Goal: Task Accomplishment & Management: Use online tool/utility

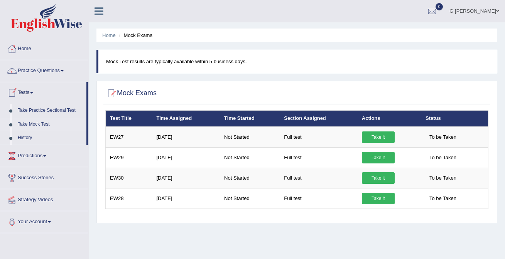
click at [25, 124] on link "Take Mock Test" at bounding box center [50, 125] width 72 height 14
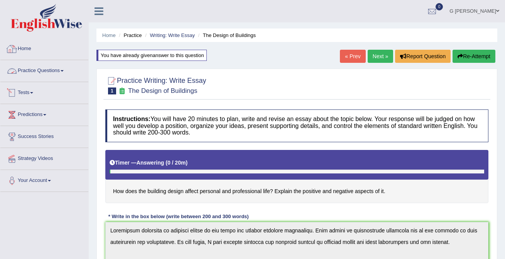
scroll to position [93, 0]
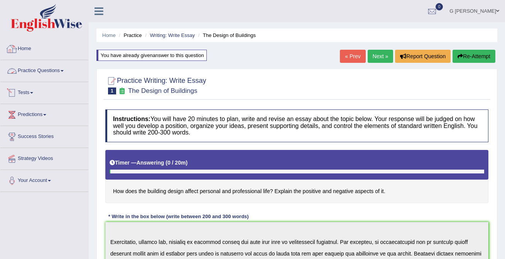
click at [39, 52] on link "Home" at bounding box center [44, 47] width 88 height 19
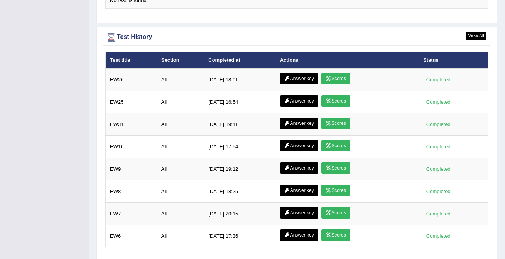
scroll to position [995, 0]
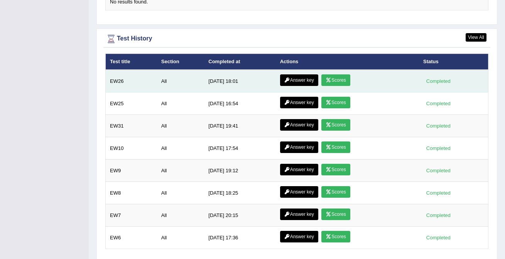
click at [296, 75] on link "Answer key" at bounding box center [299, 80] width 38 height 12
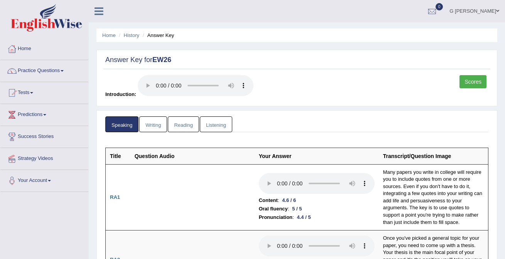
click at [155, 120] on link "Writing" at bounding box center [153, 124] width 28 height 16
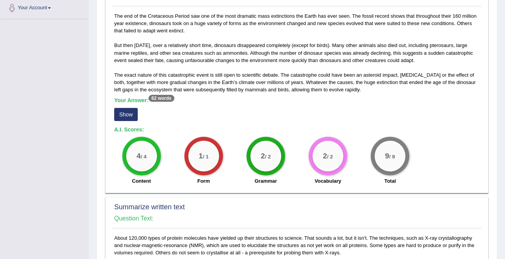
scroll to position [175, 0]
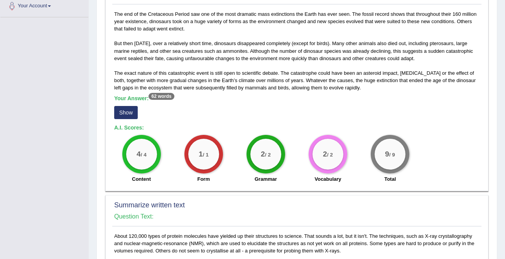
click at [130, 111] on button "Show" at bounding box center [126, 112] width 24 height 13
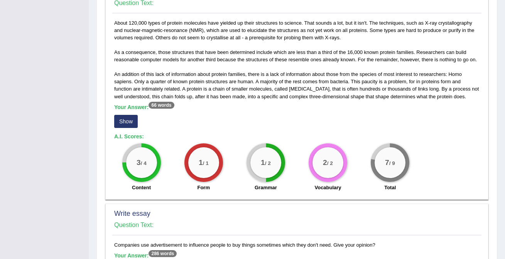
scroll to position [395, 0]
click at [129, 124] on button "Show" at bounding box center [126, 121] width 24 height 13
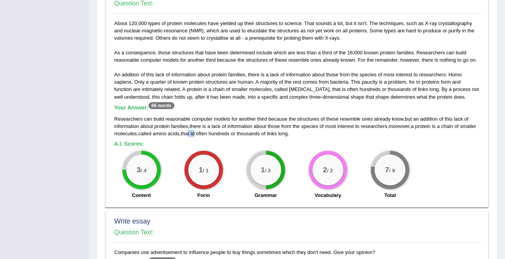
drag, startPoint x: 216, startPoint y: 135, endPoint x: 209, endPoint y: 135, distance: 6.9
click at [209, 135] on div "Researchers can build reasonable computer models for another third because the …" at bounding box center [296, 126] width 365 height 22
click at [189, 135] on span "that" at bounding box center [185, 134] width 8 height 6
click at [194, 136] on span "id" at bounding box center [192, 134] width 4 height 6
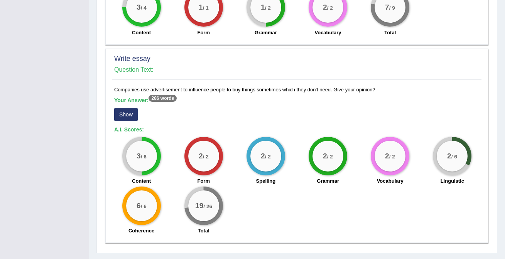
scroll to position [577, 0]
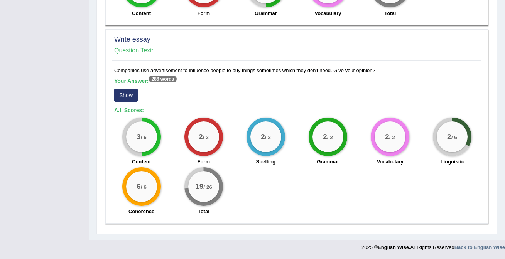
click at [135, 98] on button "Show" at bounding box center [126, 95] width 24 height 13
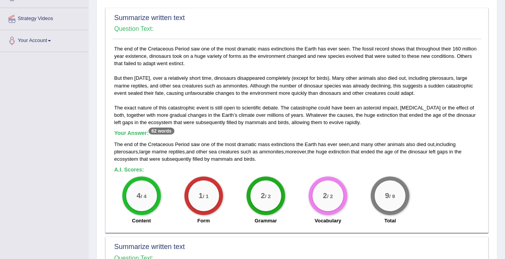
scroll to position [0, 0]
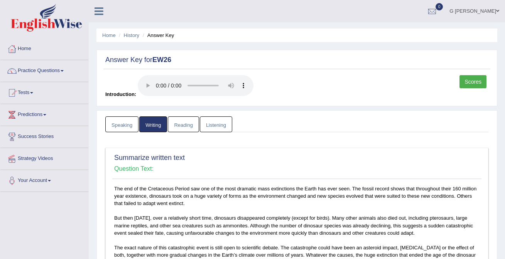
click at [192, 127] on link "Reading" at bounding box center [183, 124] width 31 height 16
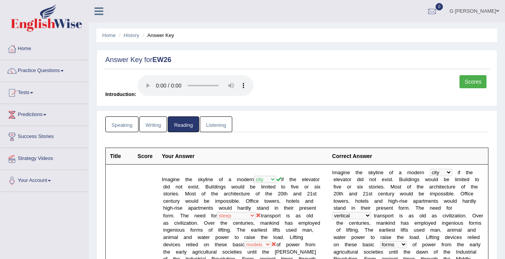
click at [226, 126] on link "Listening" at bounding box center [216, 124] width 32 height 16
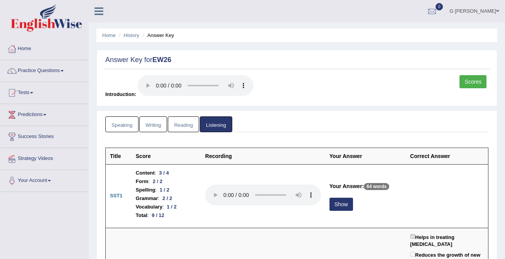
scroll to position [140, 0]
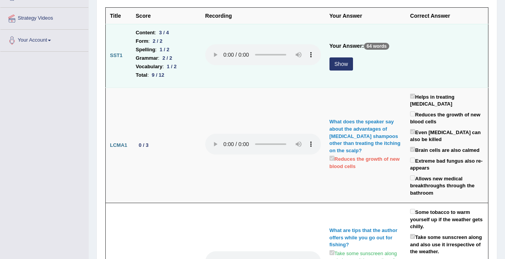
click at [337, 64] on button "Show" at bounding box center [341, 63] width 24 height 13
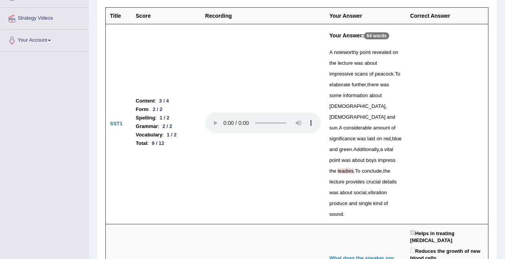
drag, startPoint x: 393, startPoint y: 147, endPoint x: 372, endPoint y: 147, distance: 21.2
click at [377, 147] on div "A noteworthy point revealed on the lecture was about impressive scans of peacoc…" at bounding box center [365, 133] width 72 height 173
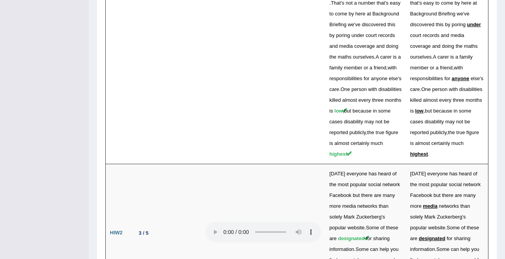
scroll to position [2328, 0]
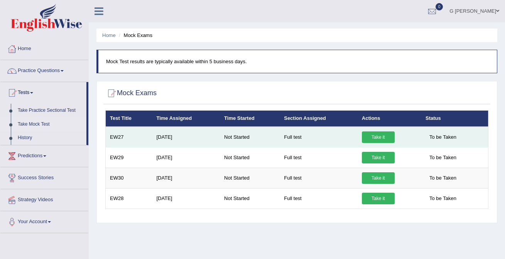
click at [383, 138] on link "Take it" at bounding box center [378, 137] width 33 height 12
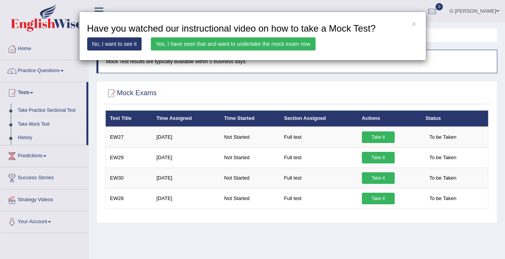
click at [255, 45] on link "Yes, I have seen that and want to undertake the mock exam now" at bounding box center [233, 43] width 165 height 13
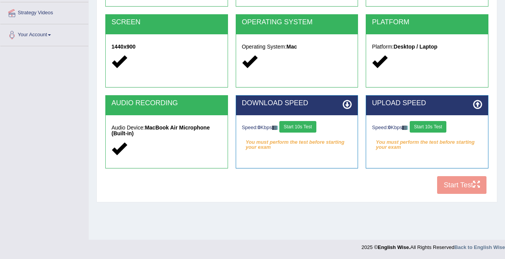
scroll to position [136, 0]
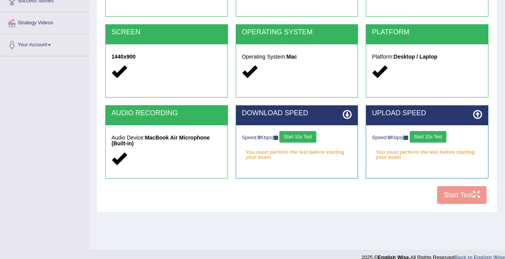
click at [298, 142] on button "Start 10s Test" at bounding box center [297, 137] width 37 height 12
click at [434, 140] on button "Start 10s Test" at bounding box center [427, 137] width 37 height 12
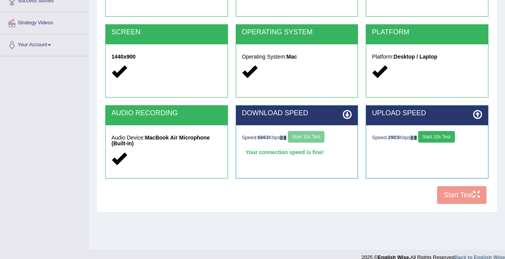
scroll to position [136, 0]
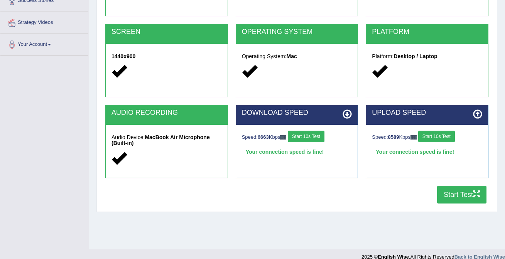
click at [453, 197] on button "Start Test" at bounding box center [461, 195] width 49 height 18
